Goal: Go to known website: Access a specific website the user already knows

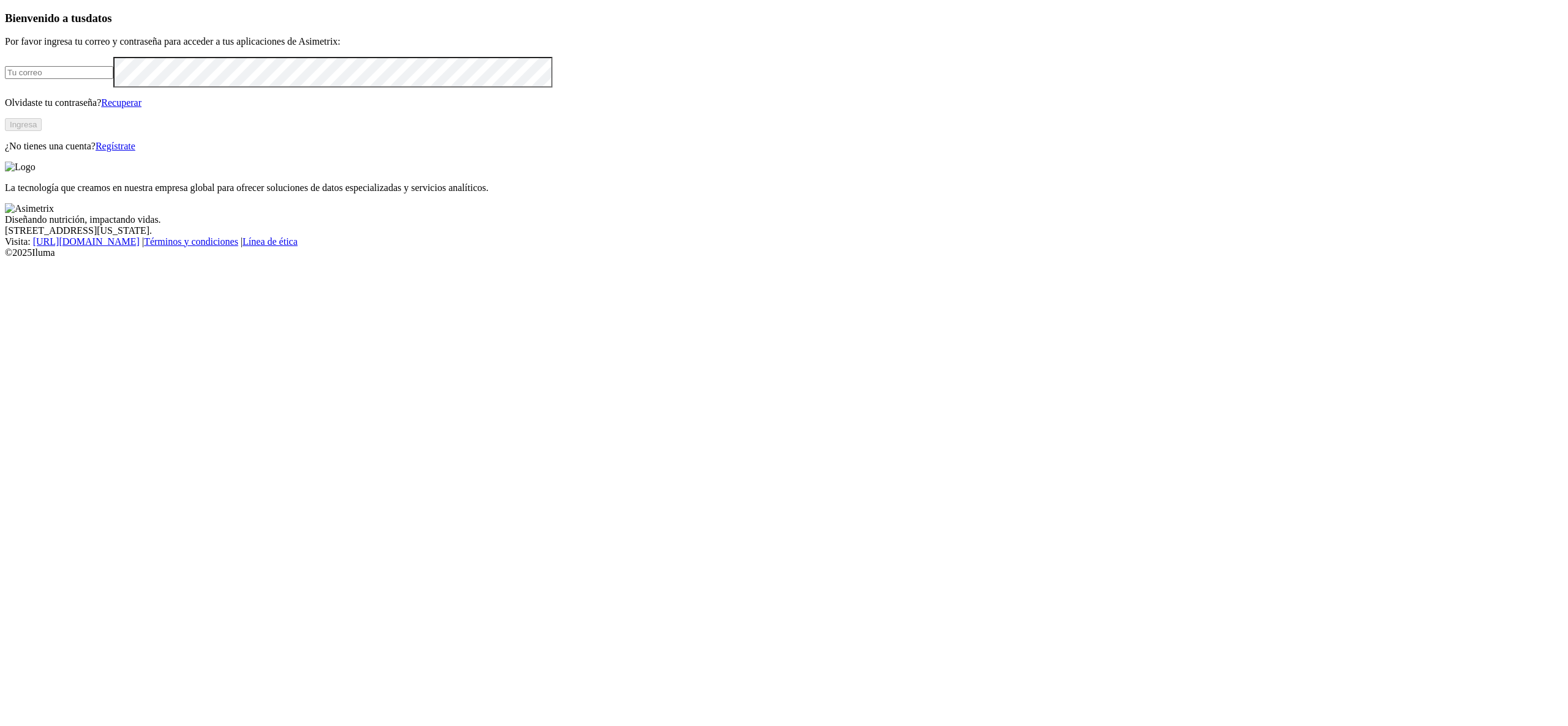
click at [113, 79] on input "email" at bounding box center [59, 72] width 109 height 13
type input "[PERSON_NAME][EMAIL_ADDRESS][PERSON_NAME][DOMAIN_NAME]"
click at [41, 131] on button "Ingresa" at bounding box center [23, 124] width 36 height 13
